Goal: Information Seeking & Learning: Learn about a topic

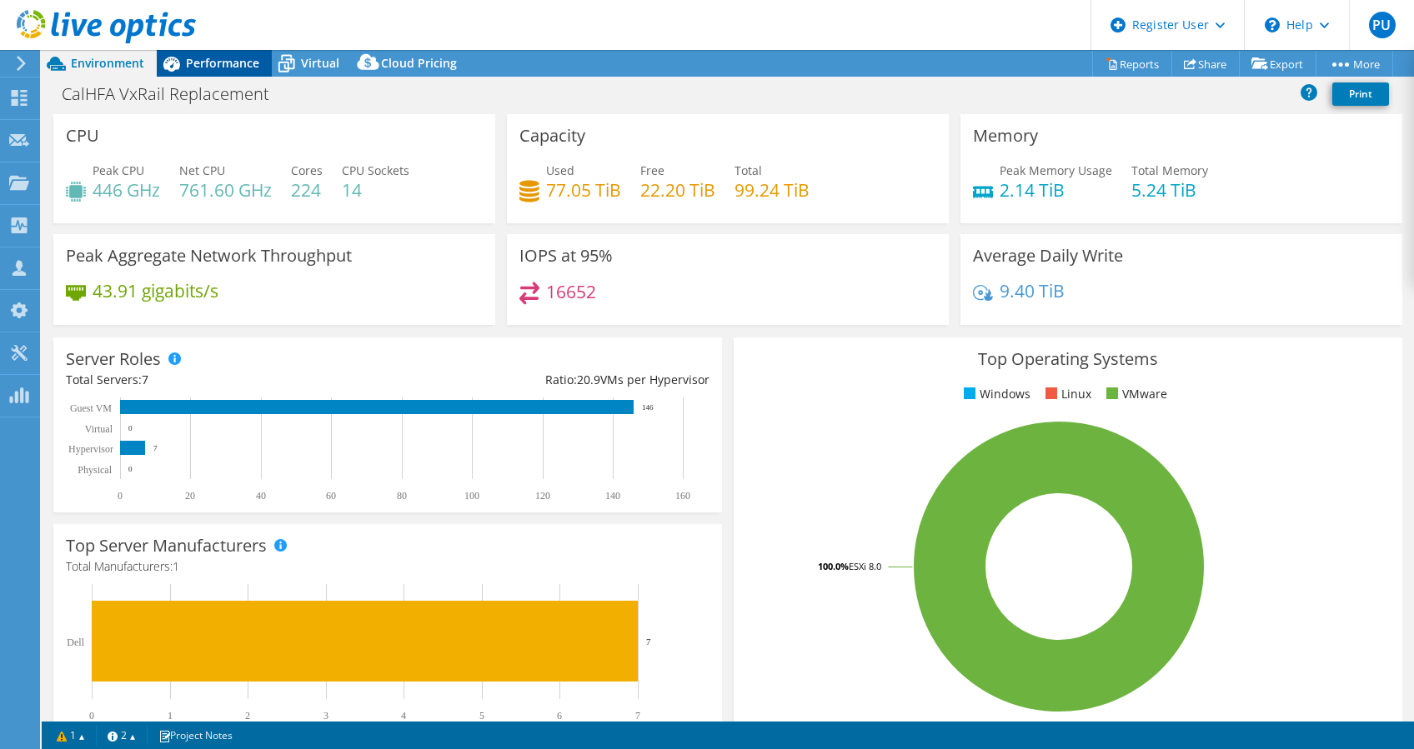
click at [226, 67] on span "Performance" at bounding box center [222, 63] width 73 height 16
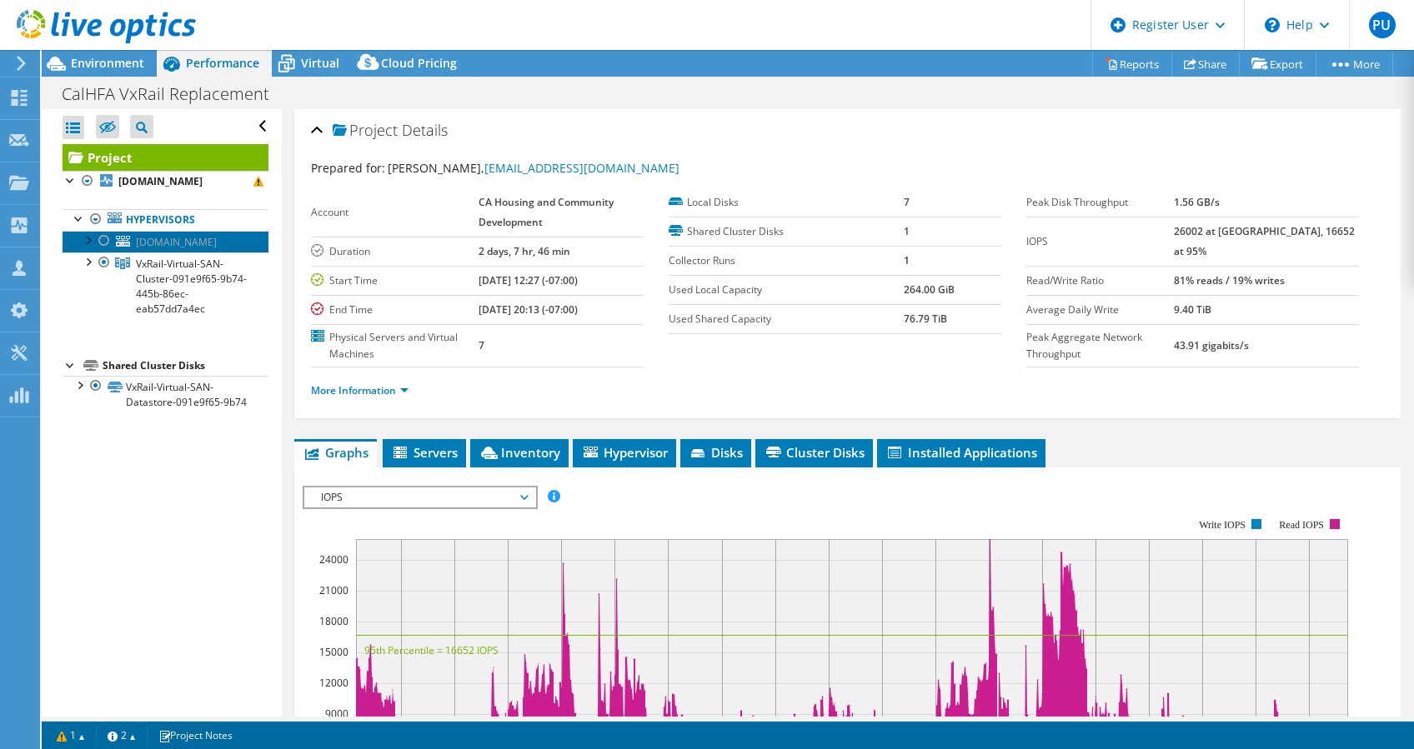
click at [163, 244] on span "[DOMAIN_NAME]" at bounding box center [176, 242] width 81 height 14
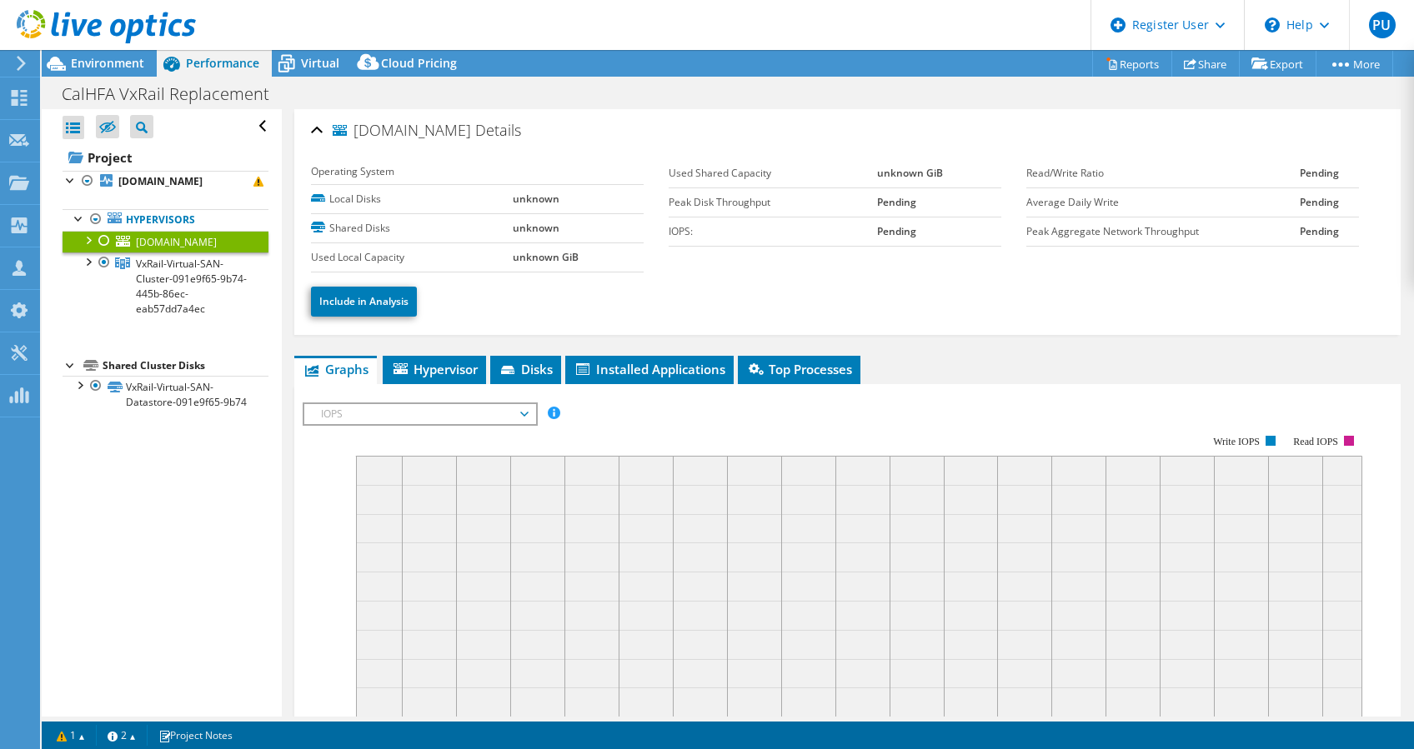
click at [103, 237] on div at bounding box center [104, 241] width 17 height 20
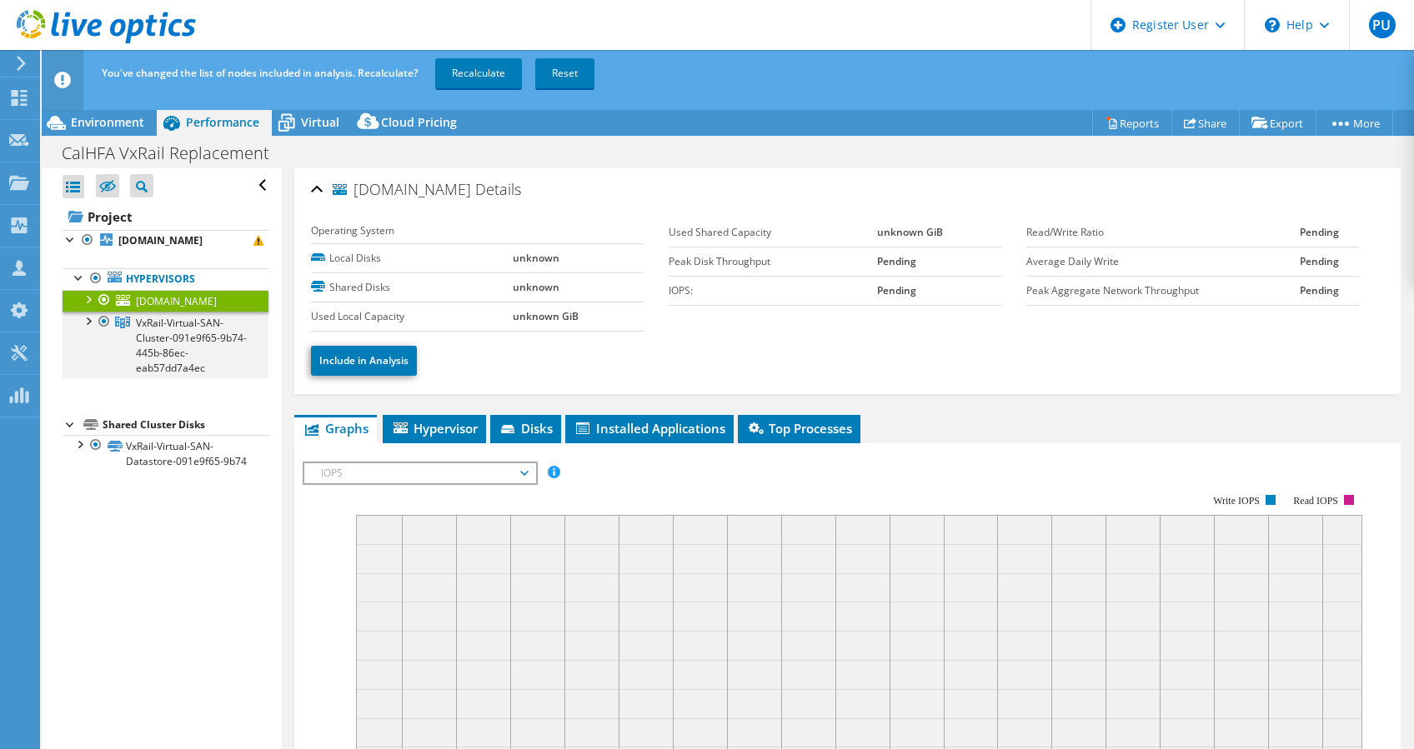
click at [96, 323] on div at bounding box center [104, 322] width 17 height 20
click at [86, 318] on div at bounding box center [87, 320] width 17 height 17
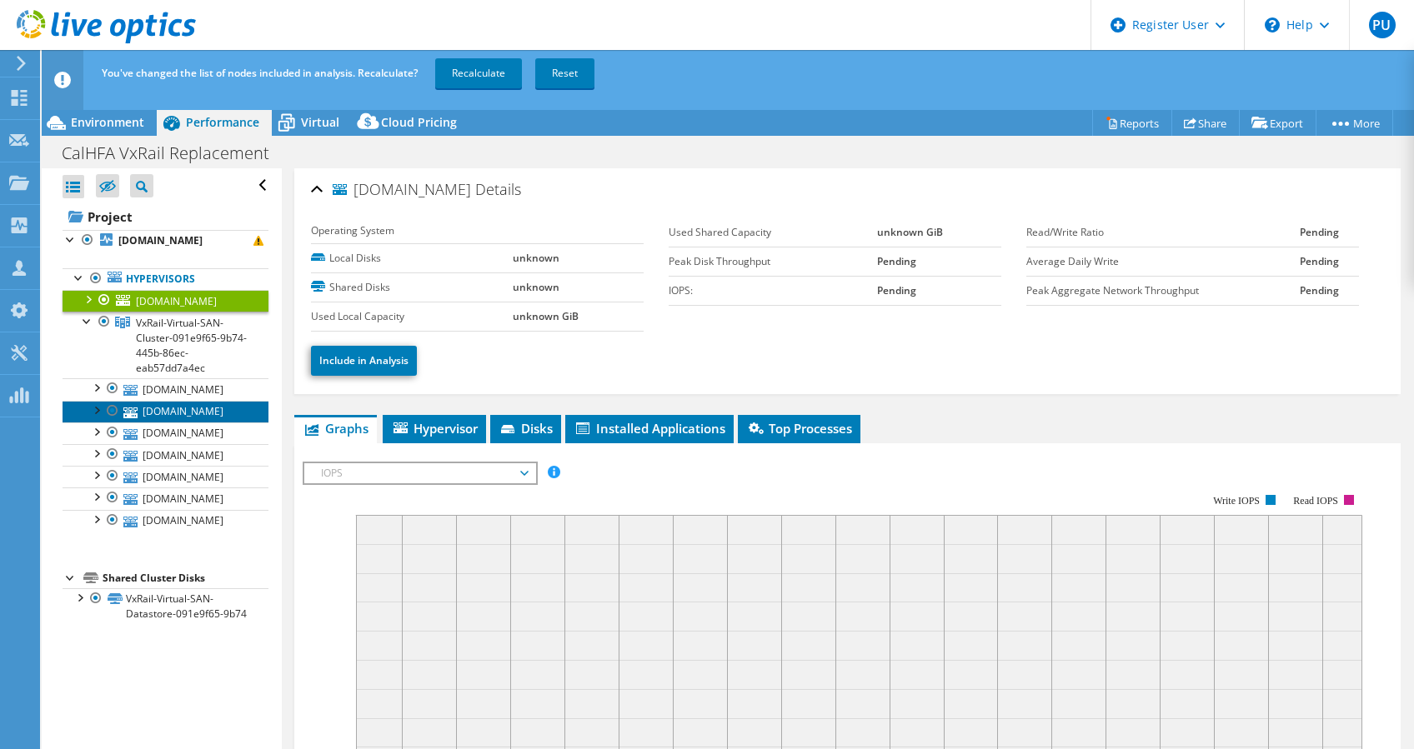
click at [226, 412] on link "[DOMAIN_NAME]" at bounding box center [166, 412] width 206 height 22
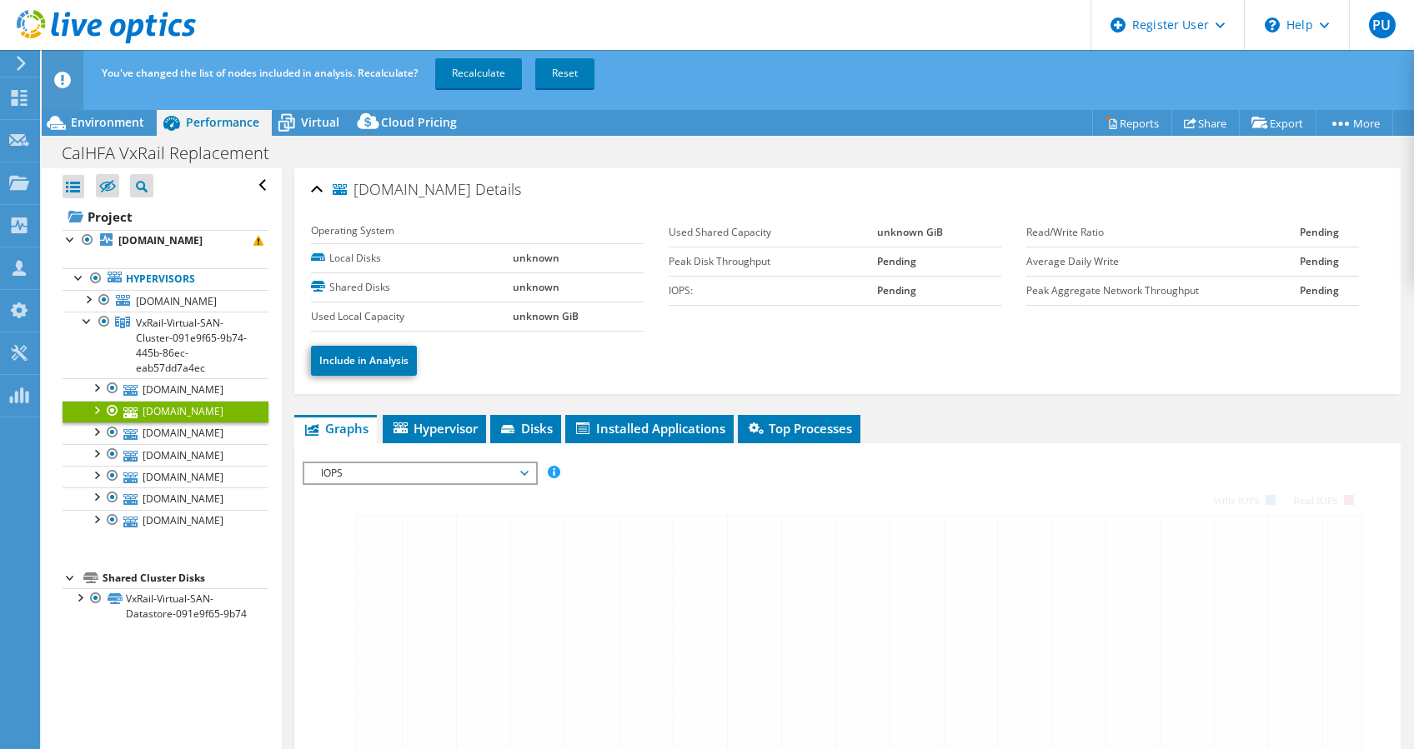
click at [226, 412] on link "[DOMAIN_NAME]" at bounding box center [166, 412] width 206 height 22
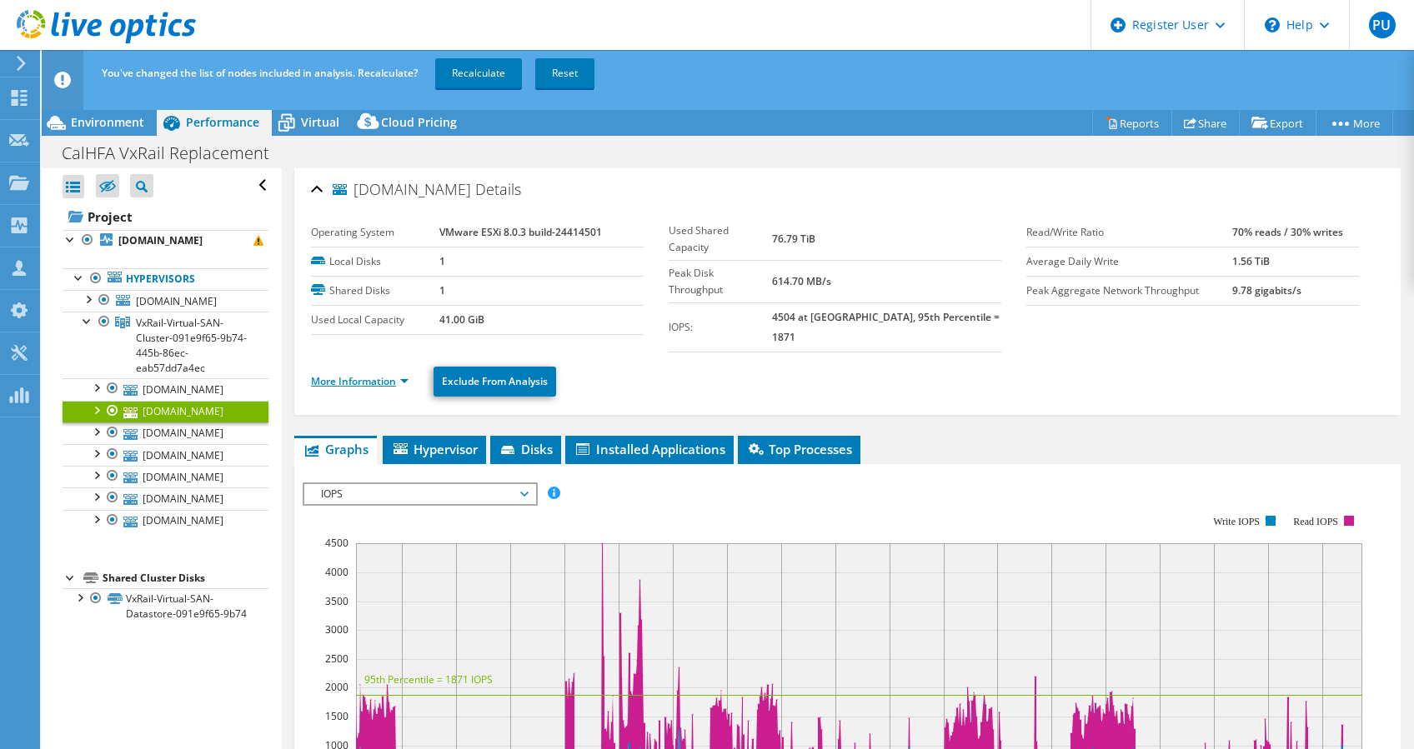
click at [382, 374] on link "More Information" at bounding box center [360, 381] width 98 height 14
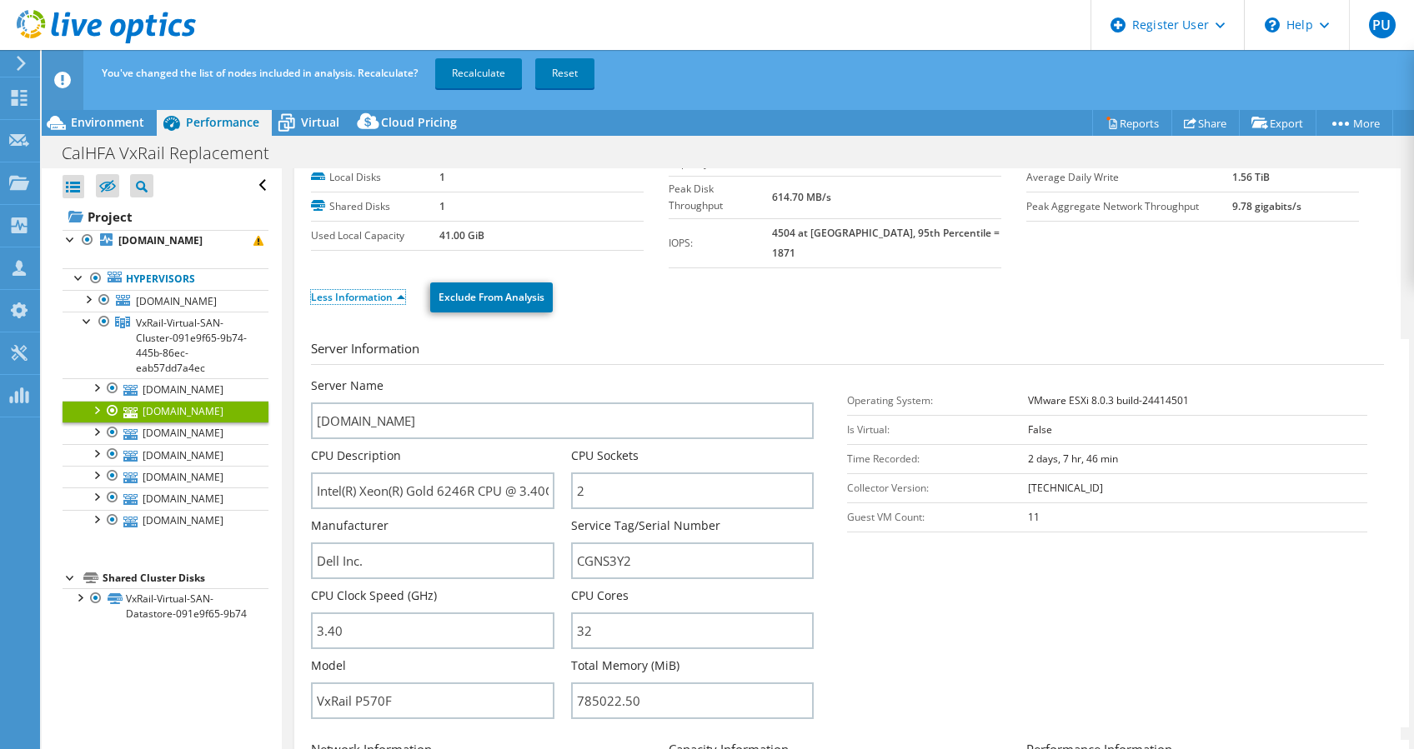
scroll to position [111, 0]
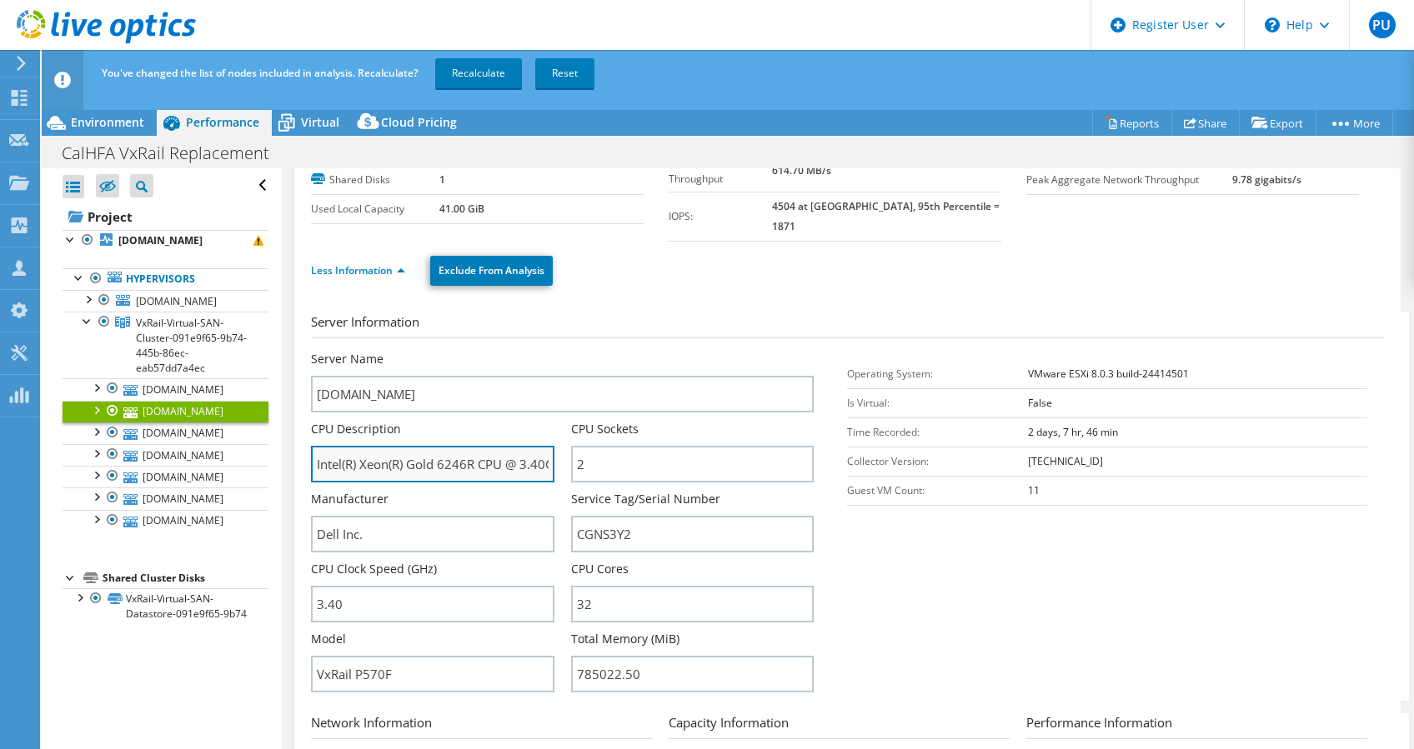
click at [483, 447] on input "Intel(R) Xeon(R) Gold 6246R CPU @ 3.40GHz 3.39 GHz" at bounding box center [432, 464] width 243 height 37
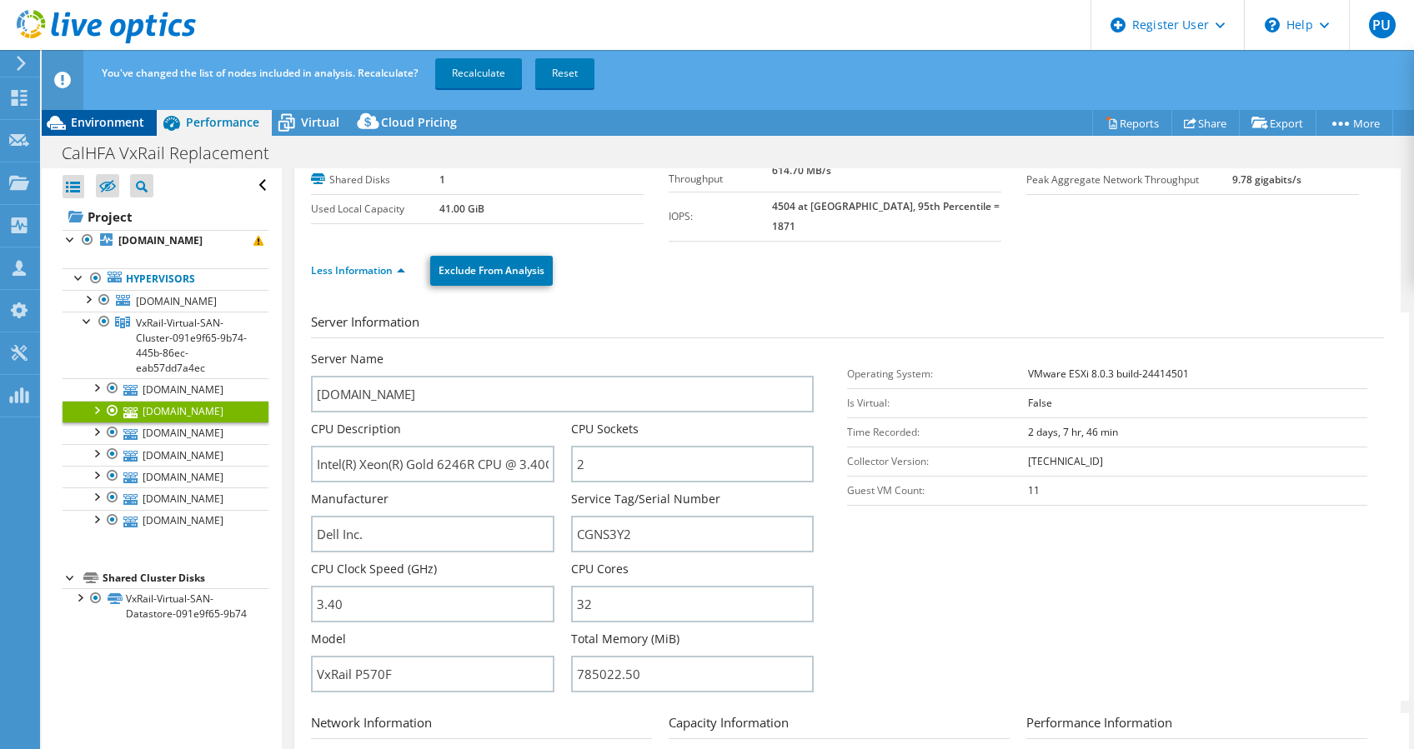
click at [120, 114] on div "Environment" at bounding box center [99, 122] width 115 height 27
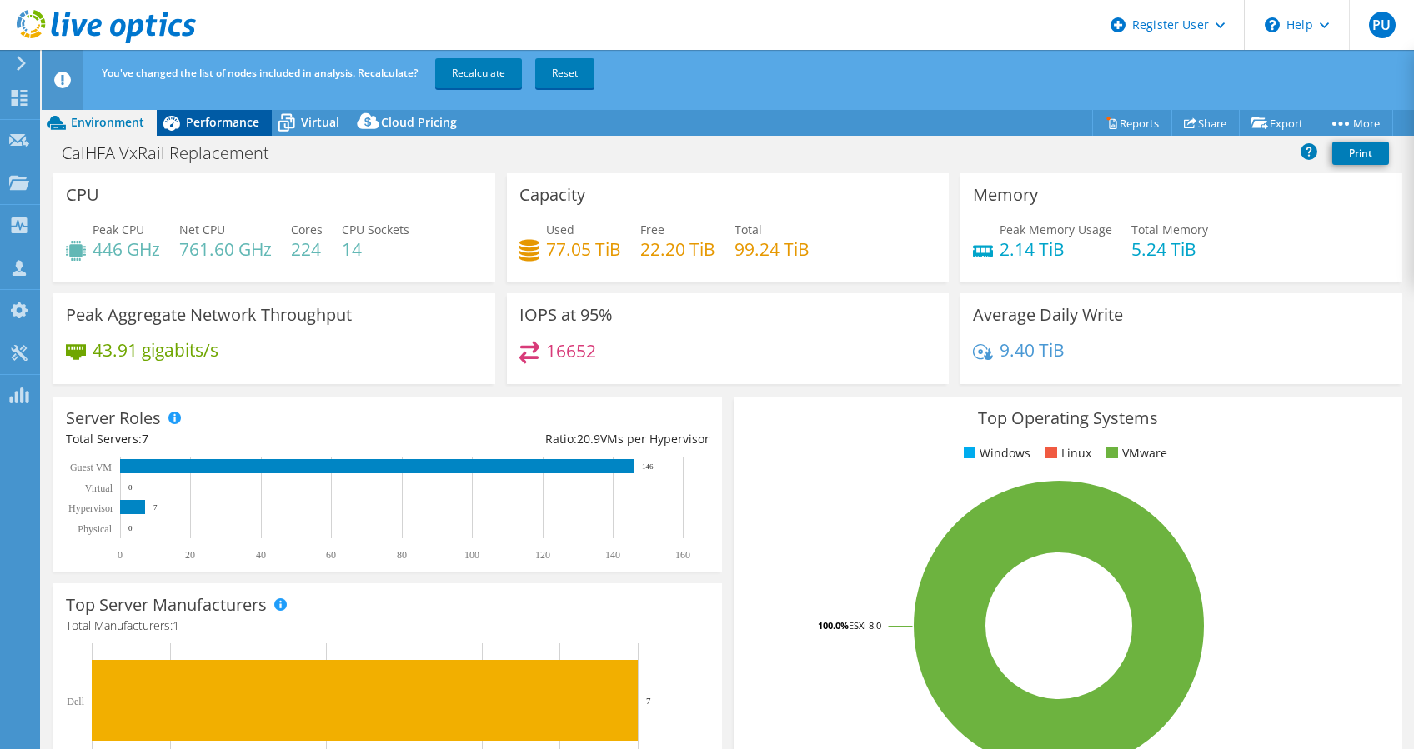
click at [188, 127] on span "Performance" at bounding box center [222, 122] width 73 height 16
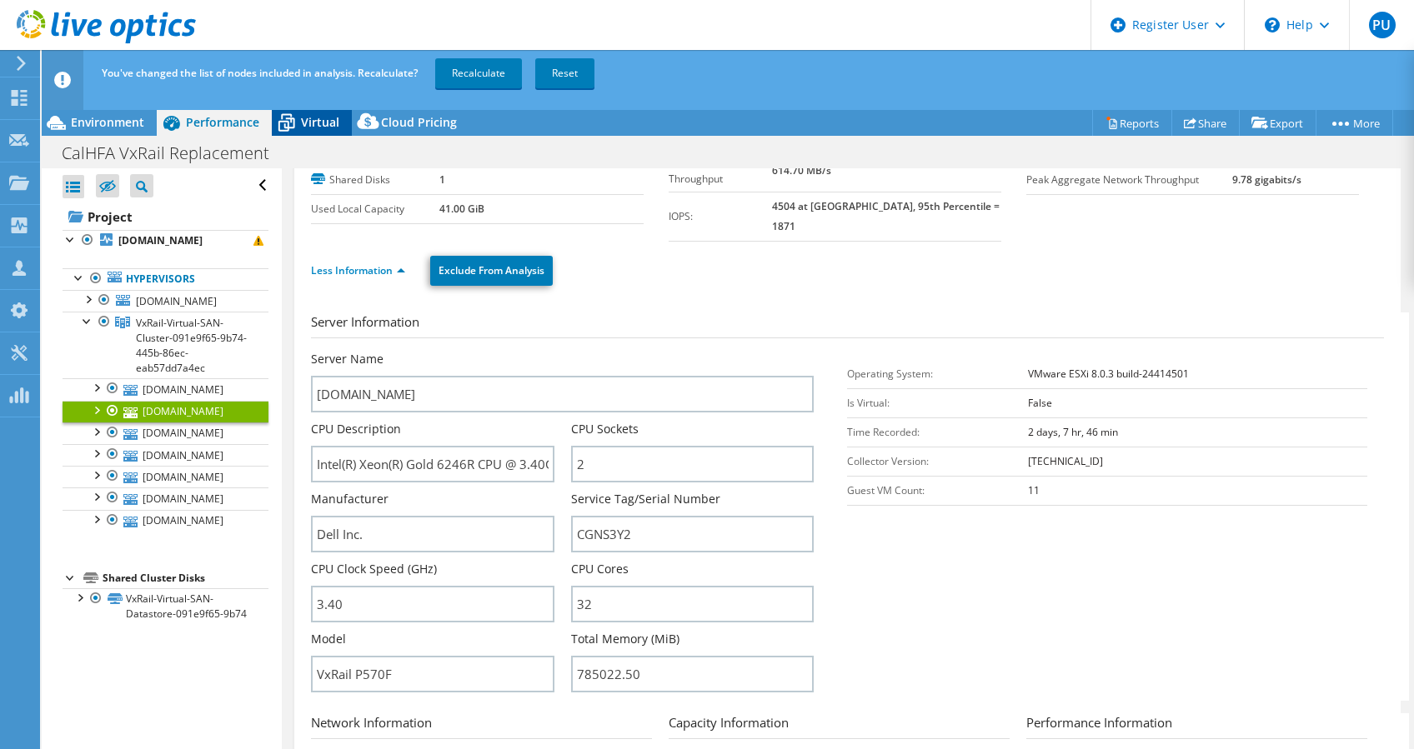
drag, startPoint x: 298, startPoint y: 116, endPoint x: 283, endPoint y: 119, distance: 15.4
click at [298, 117] on icon at bounding box center [286, 122] width 29 height 29
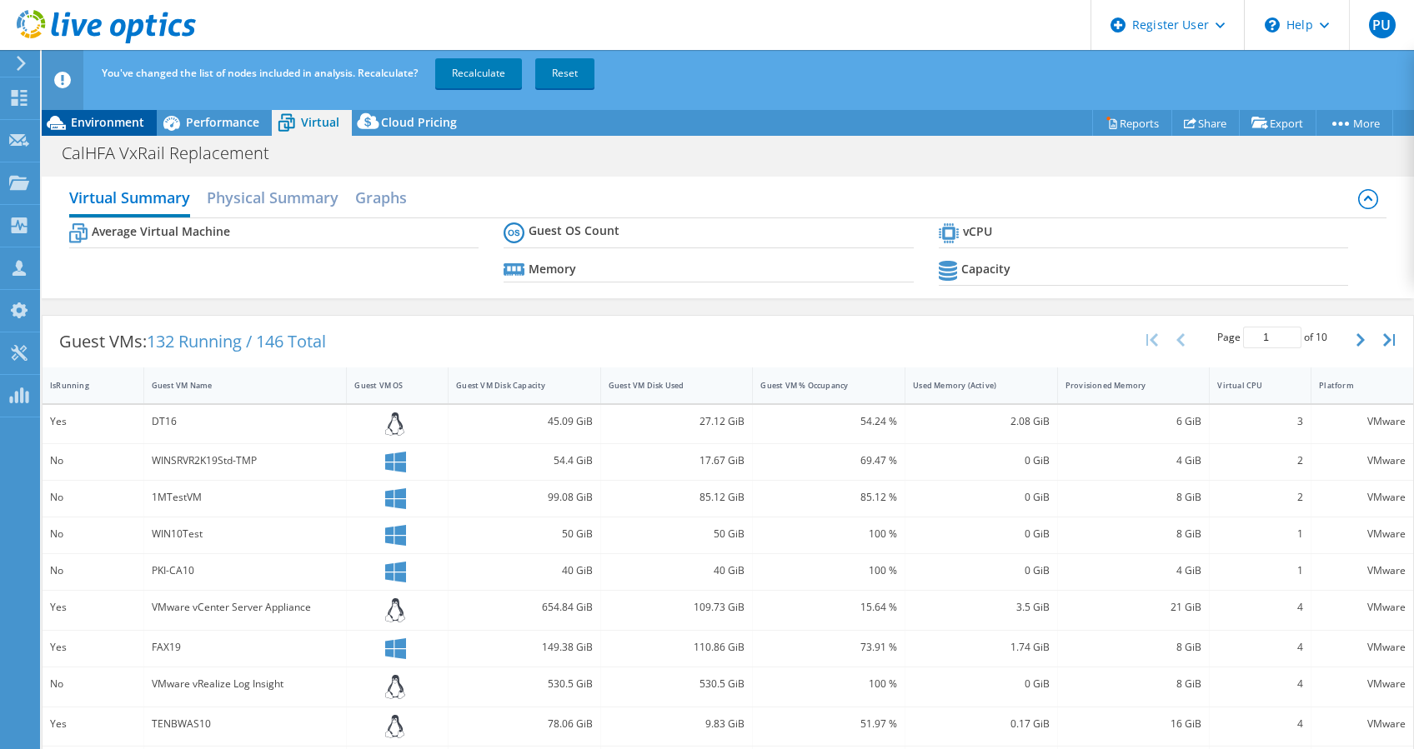
click at [125, 113] on div "Environment" at bounding box center [99, 122] width 115 height 27
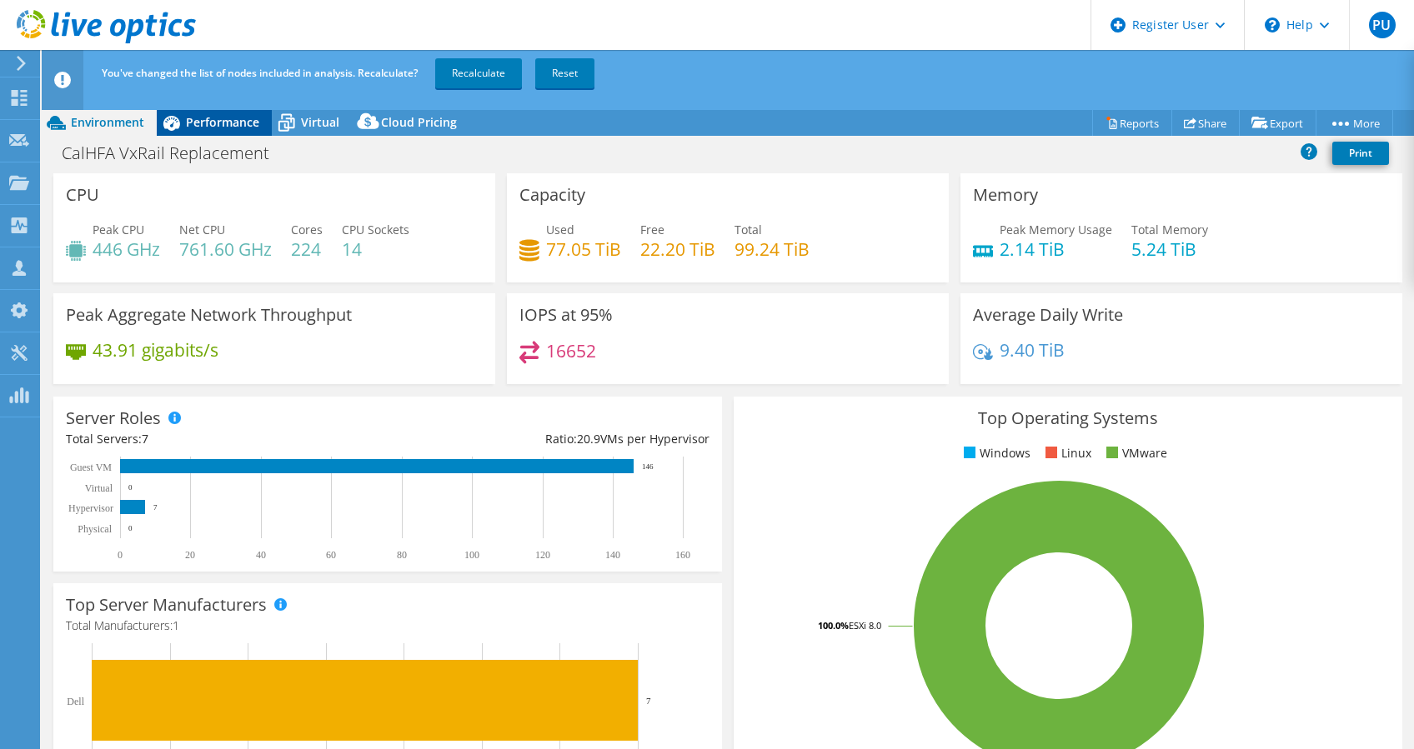
click at [193, 113] on div "Performance" at bounding box center [214, 122] width 115 height 27
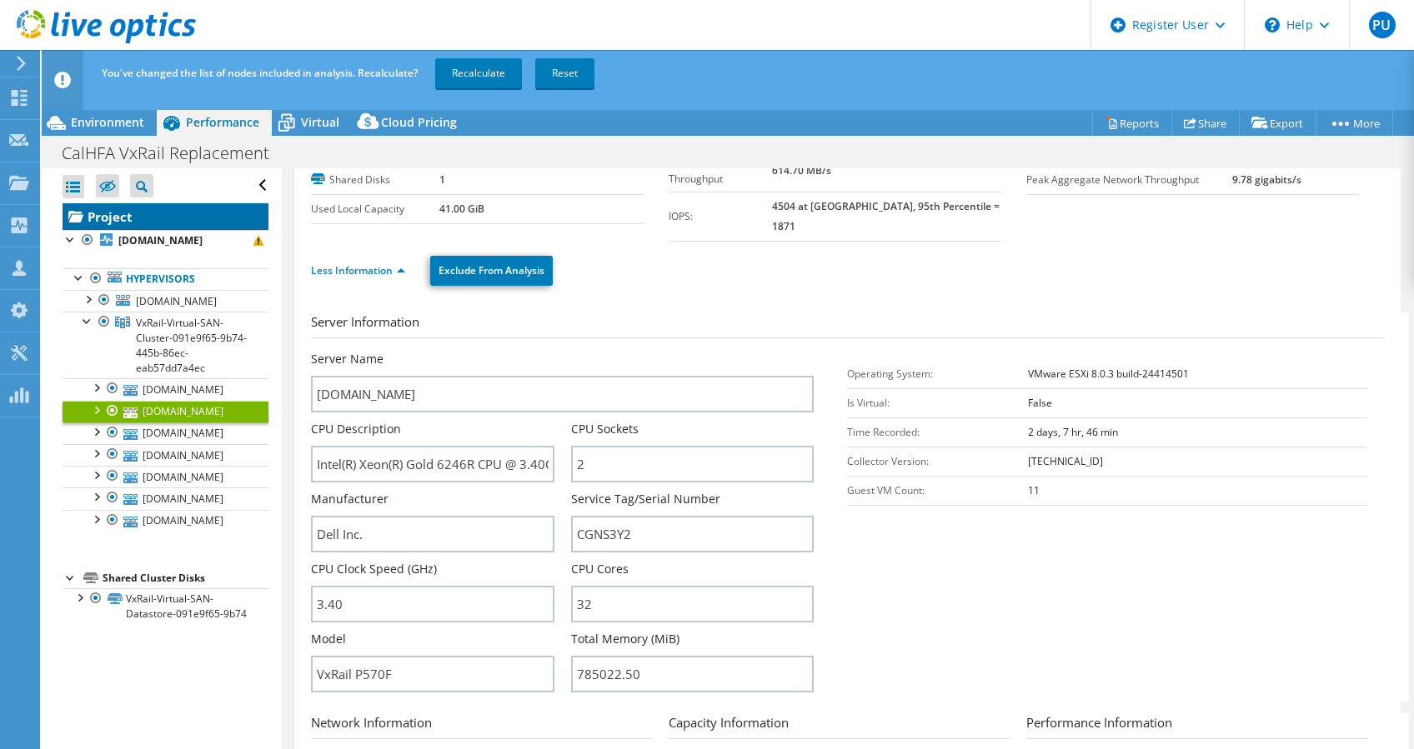
click at [177, 220] on link "Project" at bounding box center [166, 216] width 206 height 27
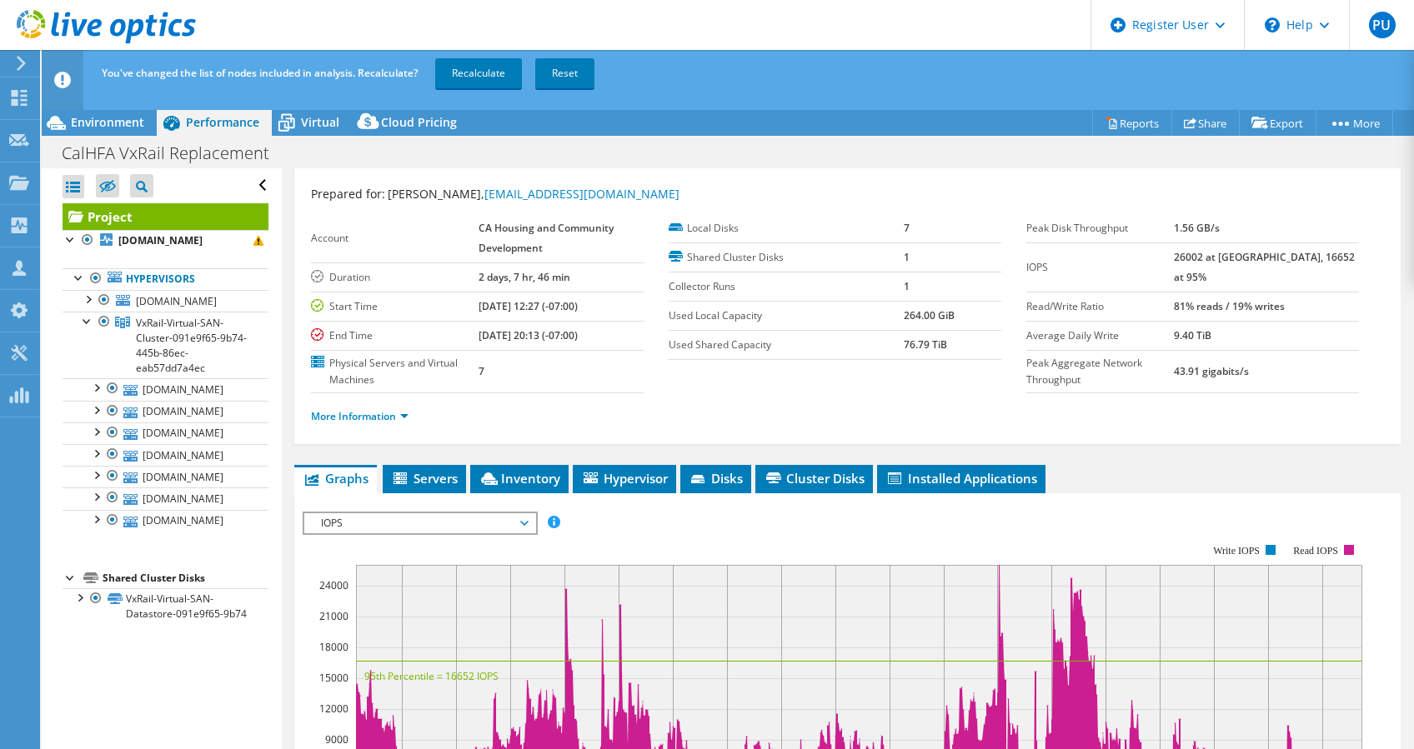
scroll to position [0, 0]
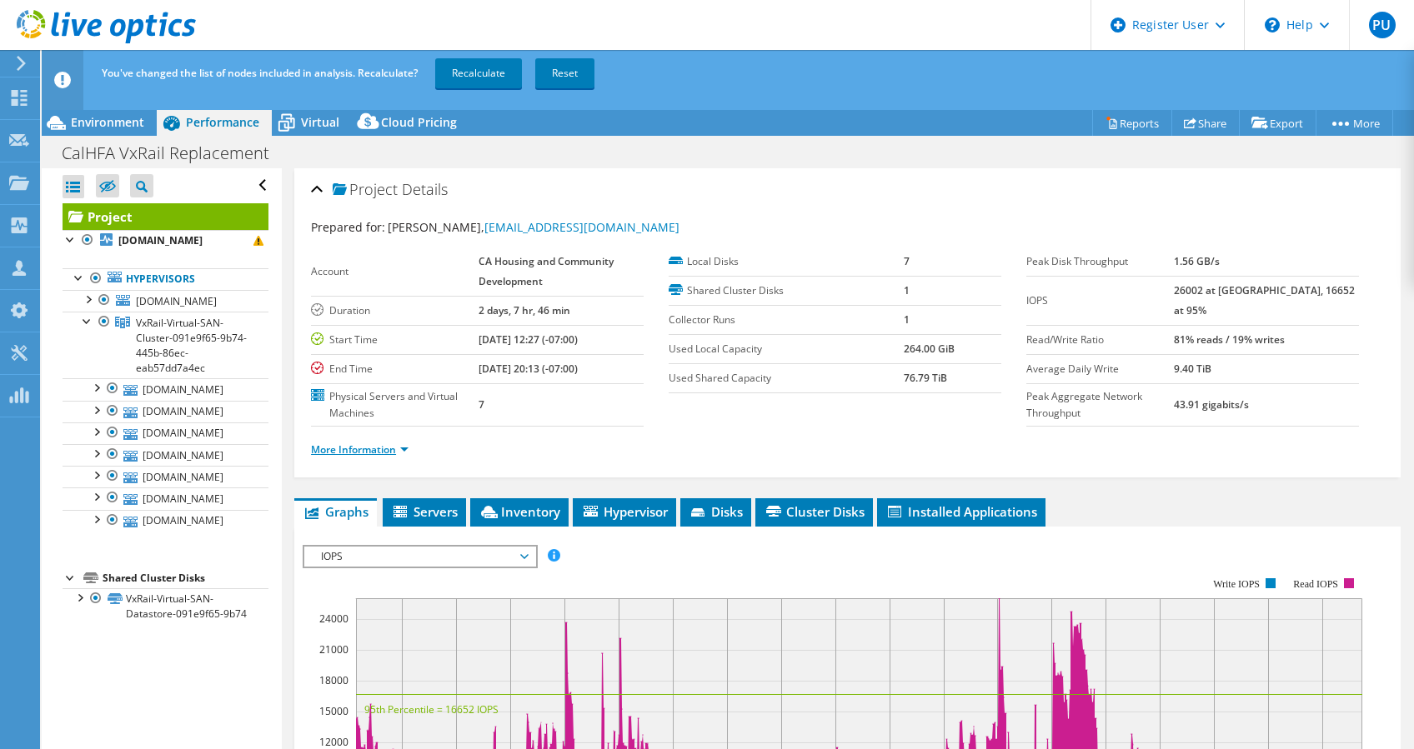
click at [398, 452] on link "More Information" at bounding box center [360, 450] width 98 height 14
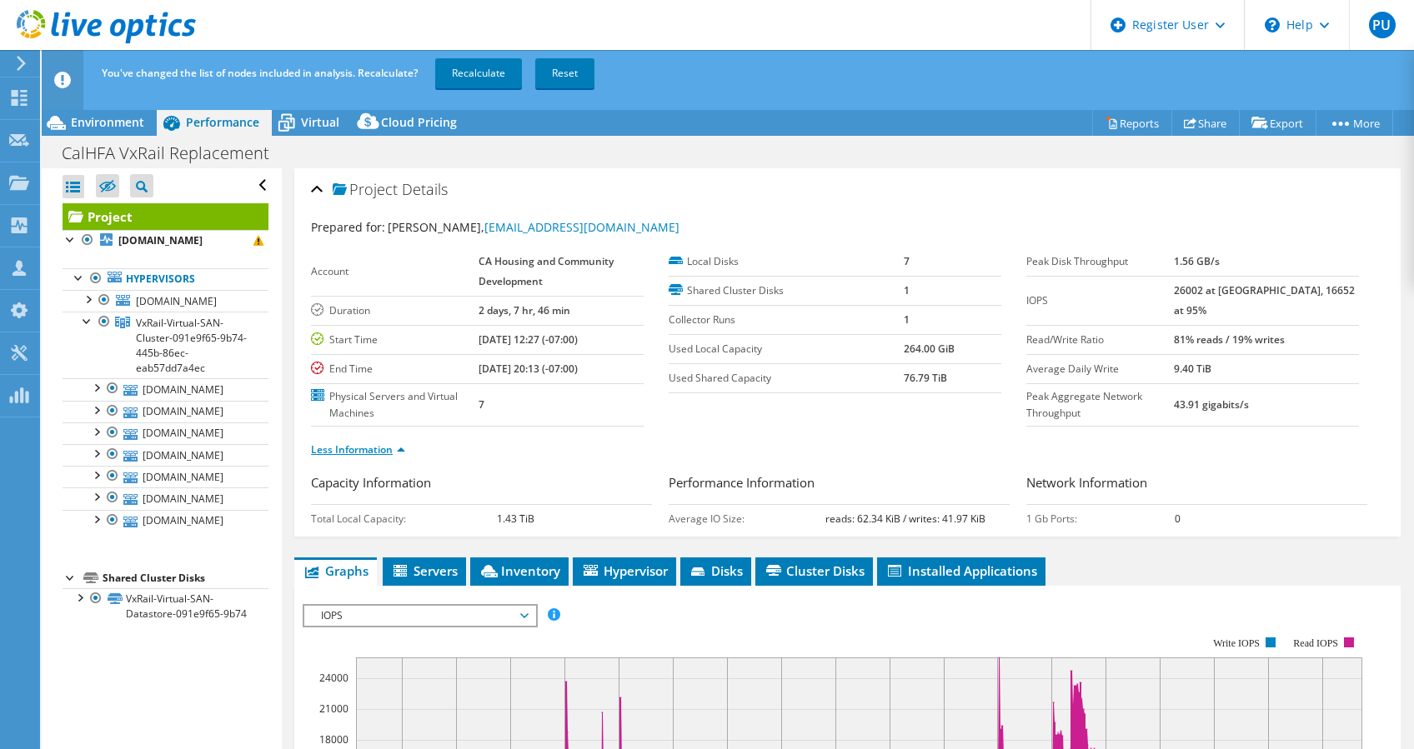
click at [388, 448] on link "Less Information" at bounding box center [358, 450] width 94 height 14
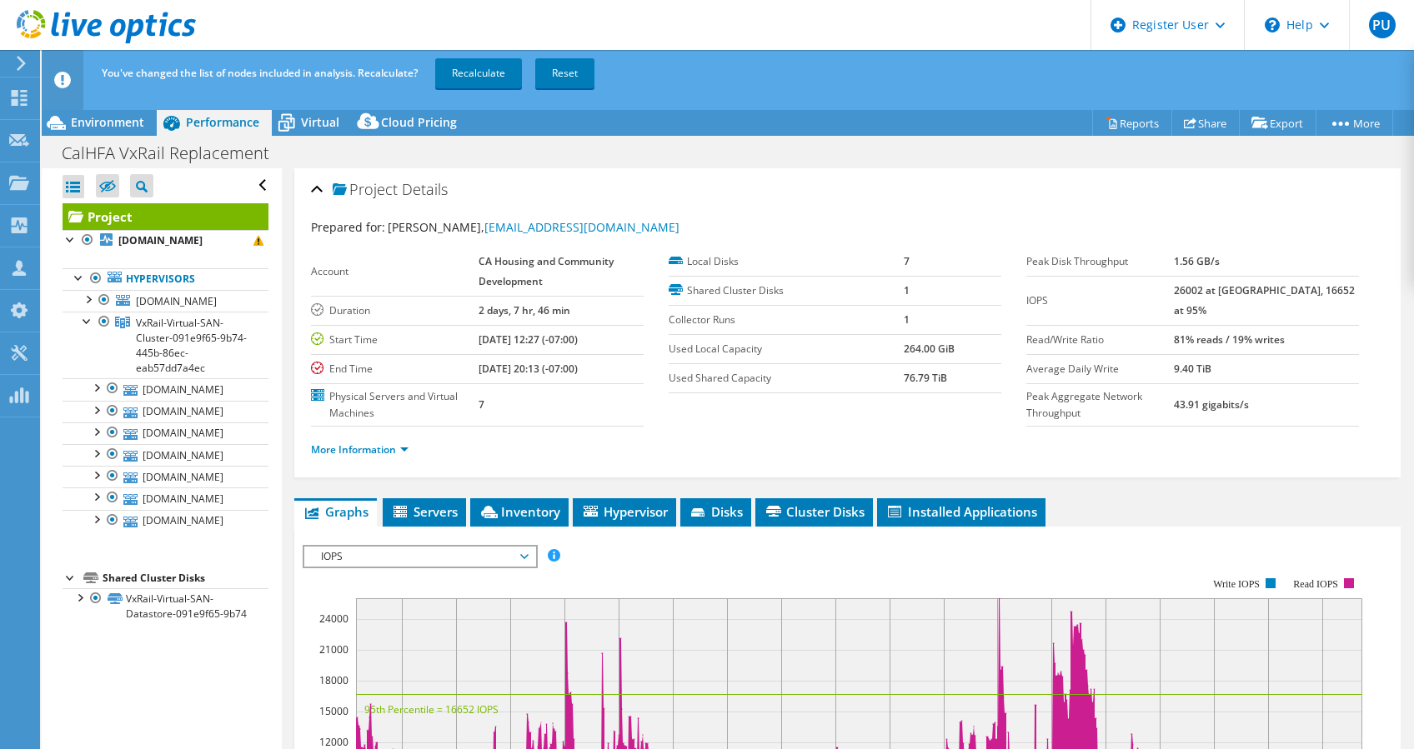
click at [352, 457] on li "More Information" at bounding box center [365, 450] width 108 height 18
click at [355, 447] on link "More Information" at bounding box center [360, 450] width 98 height 14
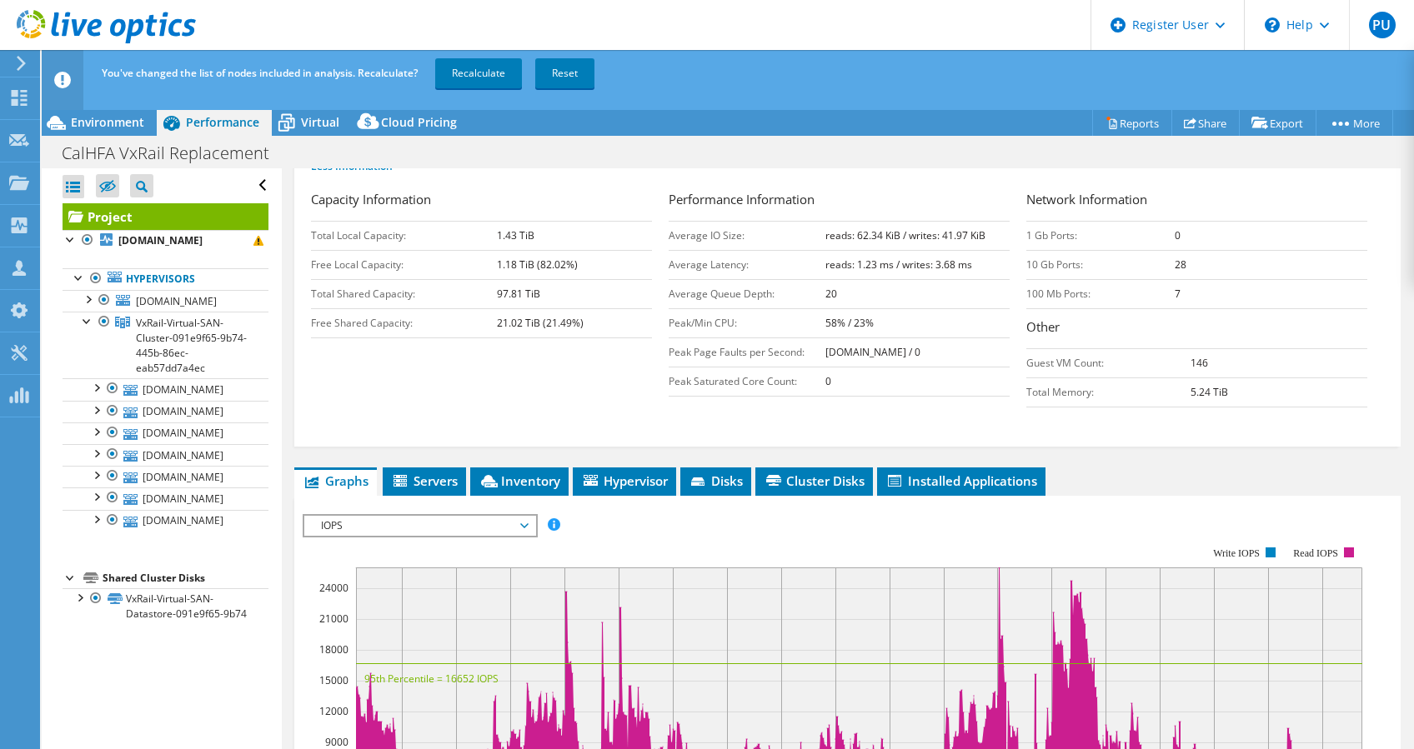
scroll to position [444, 0]
